Goal: Task Accomplishment & Management: Use online tool/utility

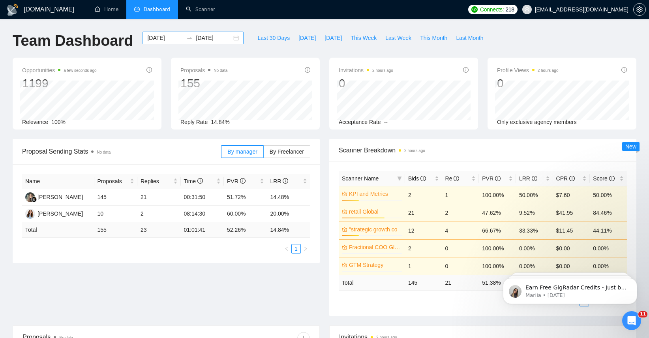
click at [232, 38] on div "[DATE] [DATE]" at bounding box center [193, 38] width 101 height 13
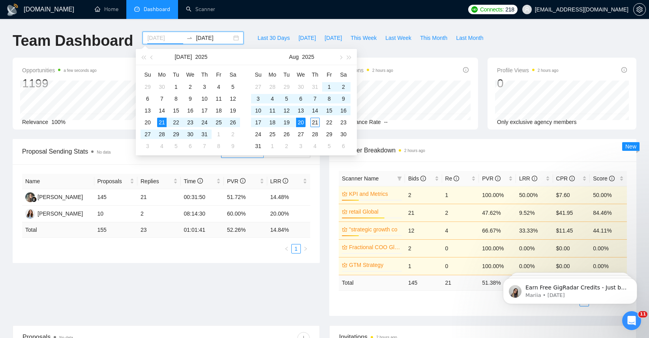
type input "[DATE]"
click at [318, 122] on div "21" at bounding box center [315, 122] width 9 height 9
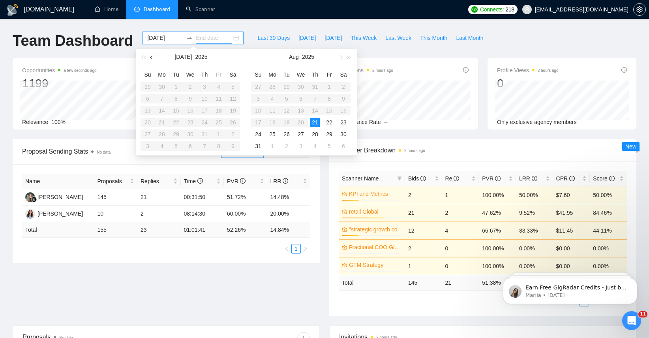
click at [150, 56] on button "button" at bounding box center [152, 57] width 9 height 16
click at [160, 37] on input "[DATE]" at bounding box center [165, 38] width 36 height 9
type input "[DATE]"
click at [177, 83] on div "1" at bounding box center [175, 86] width 9 height 9
type input "[DATE]"
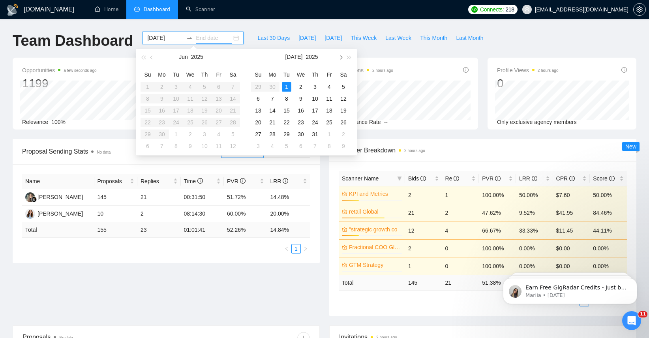
click at [343, 55] on button "button" at bounding box center [340, 57] width 9 height 16
type input "[DATE]"
click at [316, 123] on div "21" at bounding box center [315, 122] width 9 height 9
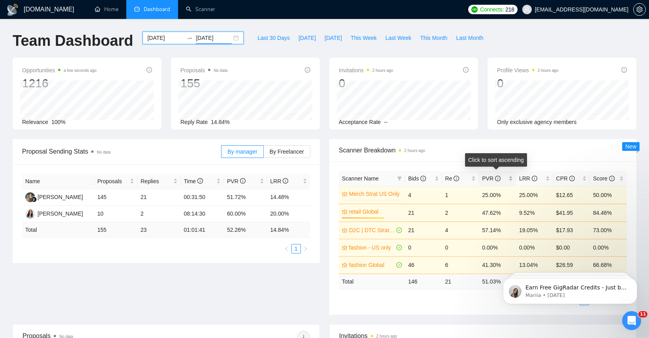
click at [500, 180] on span "PVR" at bounding box center [494, 178] width 25 height 9
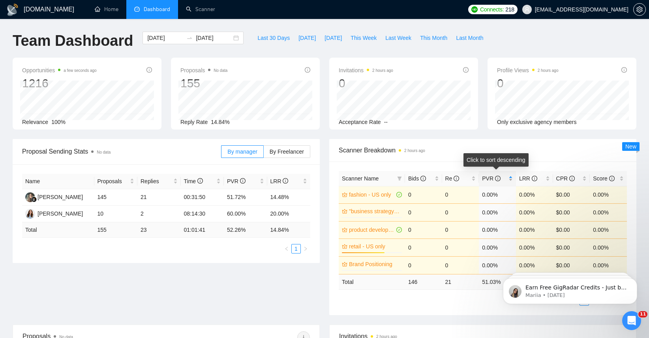
click at [500, 180] on span "PVR" at bounding box center [494, 178] width 25 height 9
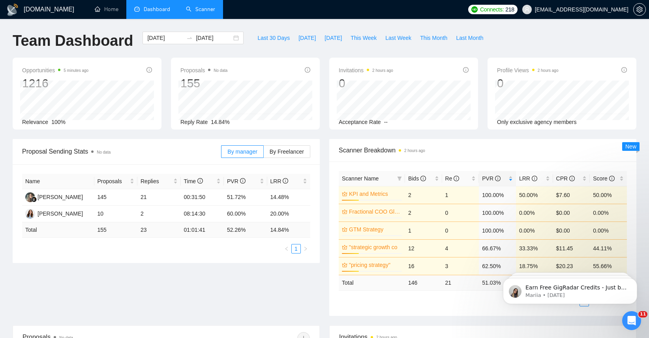
click at [198, 8] on link "Scanner" at bounding box center [200, 9] width 29 height 7
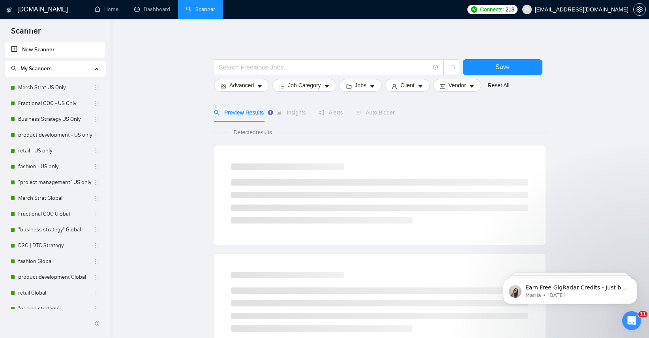
drag, startPoint x: 110, startPoint y: 72, endPoint x: 107, endPoint y: 101, distance: 29.0
click at [107, 101] on div "New Scanner My Scanners Merch Strat US Only Fractional COO - [GEOGRAPHIC_DATA] …" at bounding box center [55, 175] width 111 height 267
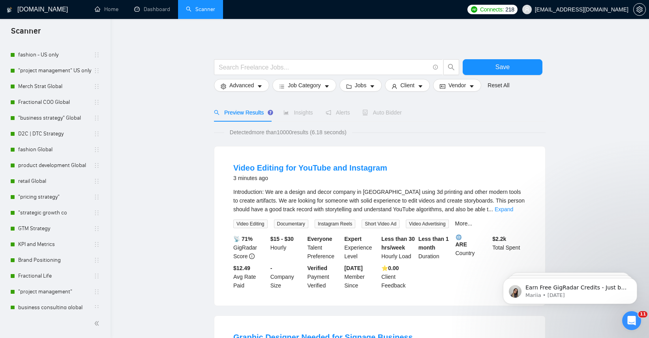
scroll to position [134, 0]
